Goal: Task Accomplishment & Management: Complete application form

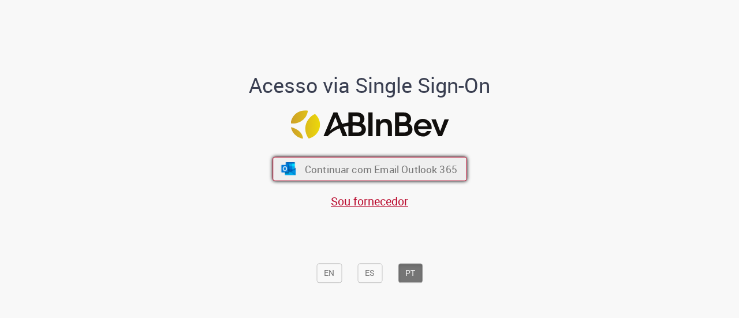
click at [326, 162] on button "Continuar com Email Outlook 365" at bounding box center [370, 169] width 195 height 24
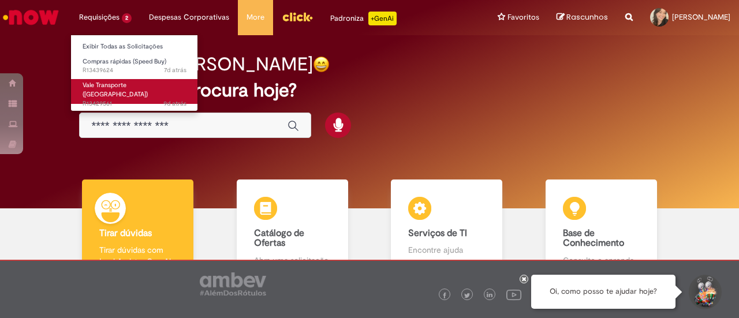
click at [111, 87] on span "Vale Transporte ([GEOGRAPHIC_DATA])" at bounding box center [115, 90] width 65 height 18
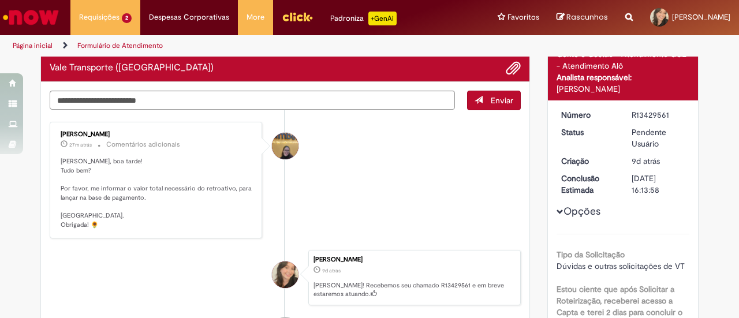
scroll to position [85, 0]
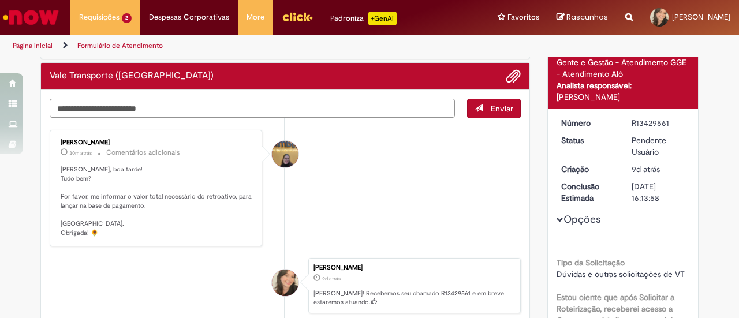
click at [279, 102] on textarea "Digite sua mensagem aqui..." at bounding box center [252, 108] width 405 height 19
type textarea "**********"
click at [395, 171] on li "[PERSON_NAME] 31m atrás 31 minutos atrás Comentários adicionais [PERSON_NAME], …" at bounding box center [285, 188] width 471 height 117
click at [491, 111] on span "Enviar" at bounding box center [502, 108] width 23 height 10
